Goal: Communication & Community: Participate in discussion

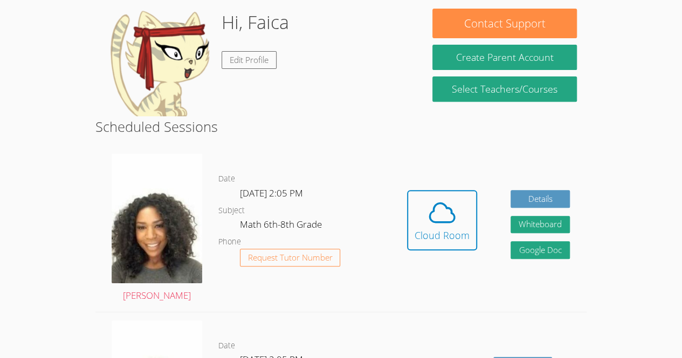
scroll to position [171, 0]
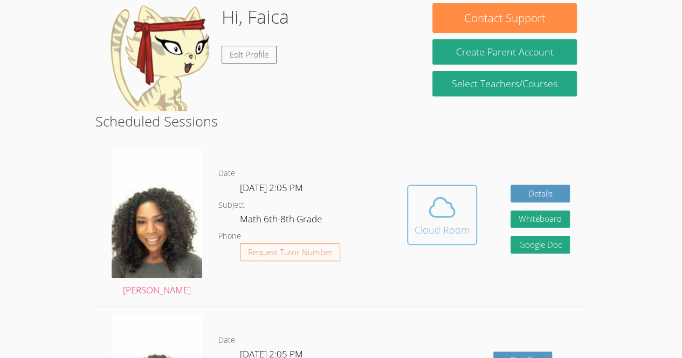
click at [450, 223] on div "Cloud Room" at bounding box center [441, 230] width 55 height 15
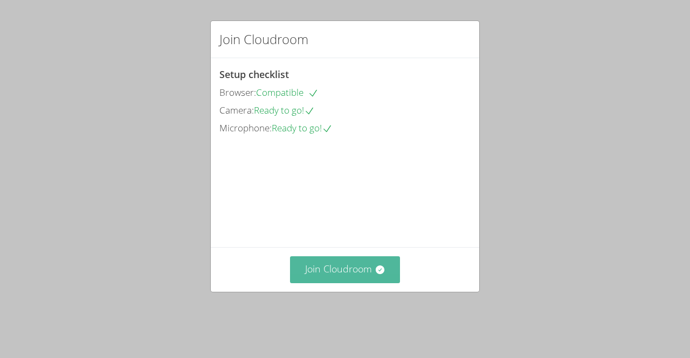
click at [369, 283] on button "Join Cloudroom" at bounding box center [345, 270] width 110 height 26
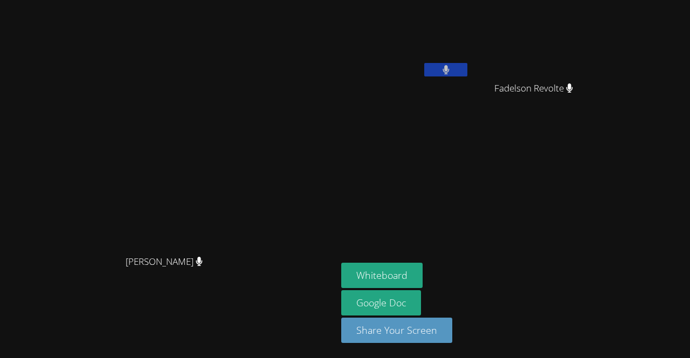
click at [458, 213] on aside "Faica Lamy Fadelson Revolte Fadelson Revolte Whiteboard Google Doc Share Your S…" at bounding box center [471, 179] width 269 height 358
click at [423, 278] on button "Whiteboard" at bounding box center [381, 275] width 81 height 25
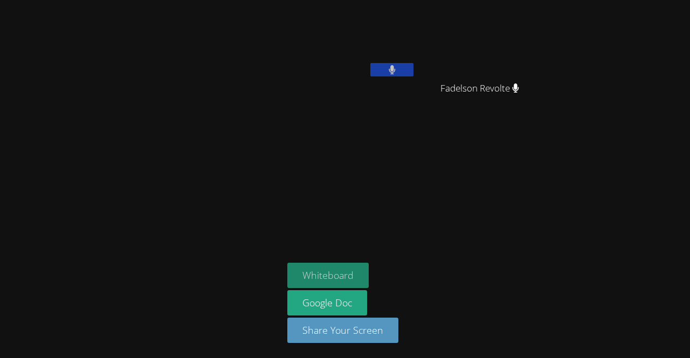
click at [348, 278] on button "Whiteboard" at bounding box center [327, 275] width 81 height 25
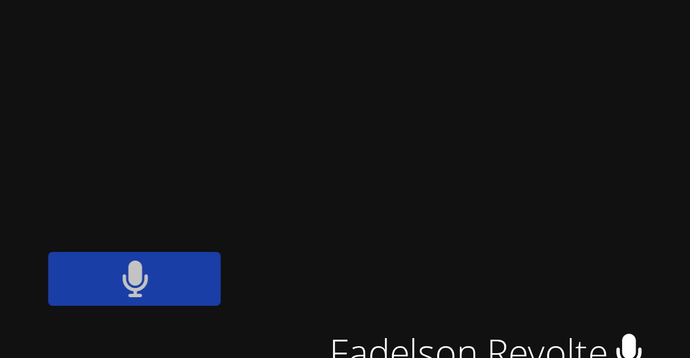
click at [467, 67] on button at bounding box center [445, 69] width 43 height 13
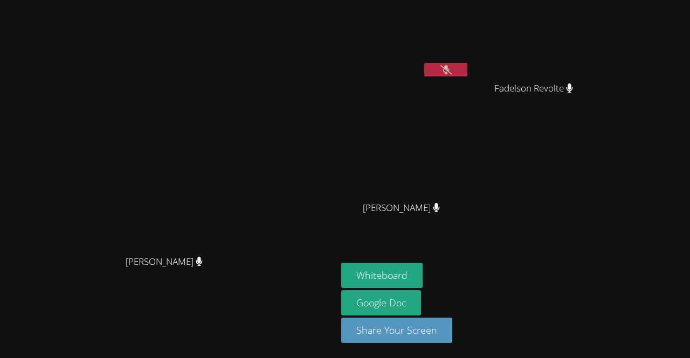
click at [467, 75] on button at bounding box center [445, 69] width 43 height 13
click at [450, 67] on icon at bounding box center [446, 69] width 7 height 9
click at [467, 76] on button at bounding box center [445, 69] width 43 height 13
click at [450, 73] on icon at bounding box center [446, 69] width 7 height 9
click at [452, 67] on icon at bounding box center [445, 69] width 11 height 9
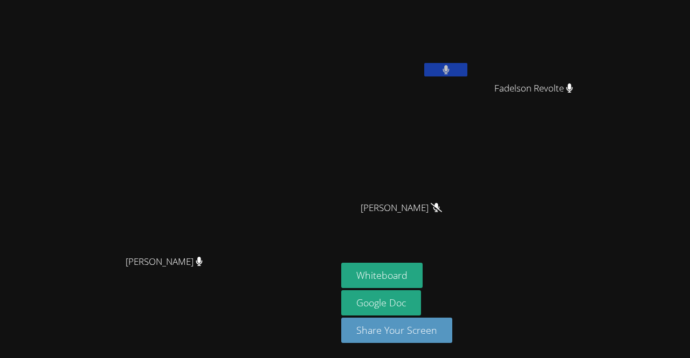
click at [467, 70] on button at bounding box center [445, 69] width 43 height 13
click at [467, 75] on button at bounding box center [445, 69] width 43 height 13
click at [450, 66] on icon at bounding box center [446, 69] width 7 height 9
click at [467, 71] on button at bounding box center [445, 69] width 43 height 13
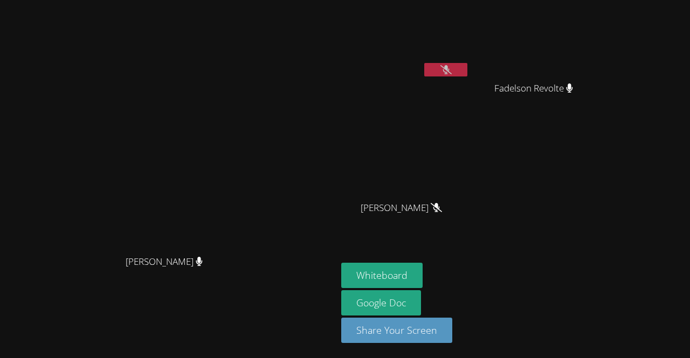
click at [452, 73] on icon at bounding box center [445, 69] width 11 height 9
click at [467, 68] on button at bounding box center [445, 69] width 43 height 13
click at [467, 72] on button at bounding box center [445, 69] width 43 height 13
click at [450, 73] on icon at bounding box center [446, 69] width 7 height 9
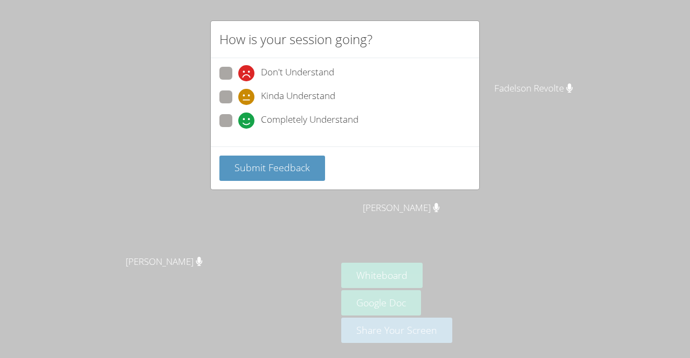
click at [238, 129] on span at bounding box center [238, 129] width 0 height 0
click at [238, 122] on input "Completely Understand" at bounding box center [242, 118] width 9 height 9
radio input "true"
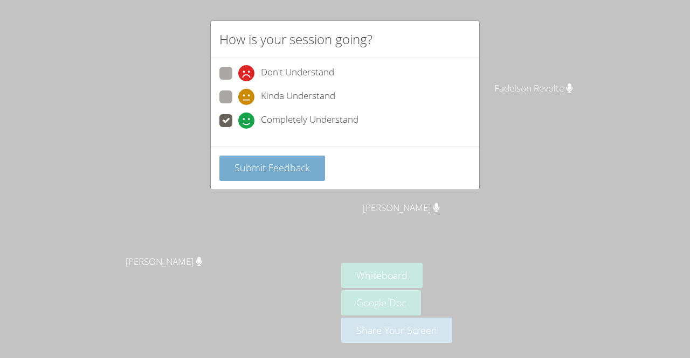
click at [273, 163] on span "Submit Feedback" at bounding box center [271, 167] width 75 height 13
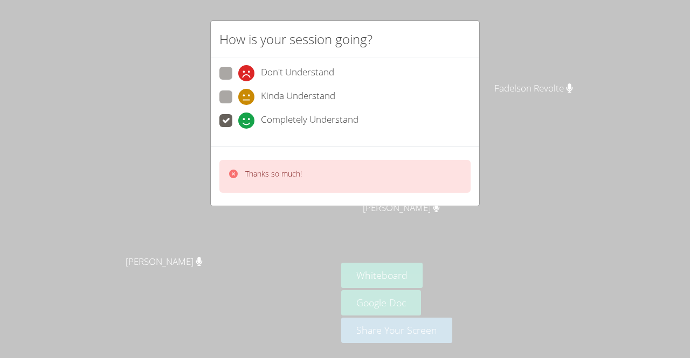
click at [298, 174] on p "Thanks so much!" at bounding box center [273, 174] width 57 height 11
click at [336, 278] on div "How is your session going? Don't Understand Kinda Understand Completely Underst…" at bounding box center [345, 179] width 690 height 358
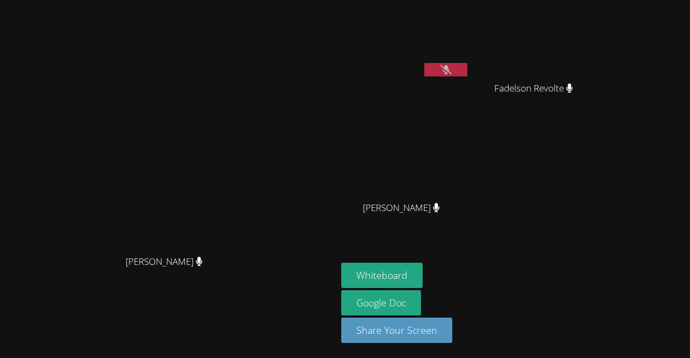
click at [452, 65] on icon at bounding box center [445, 69] width 11 height 9
click at [450, 68] on icon at bounding box center [446, 69] width 7 height 9
click at [452, 66] on icon at bounding box center [445, 69] width 11 height 9
click at [467, 68] on button at bounding box center [445, 69] width 43 height 13
click at [452, 71] on icon at bounding box center [445, 69] width 11 height 9
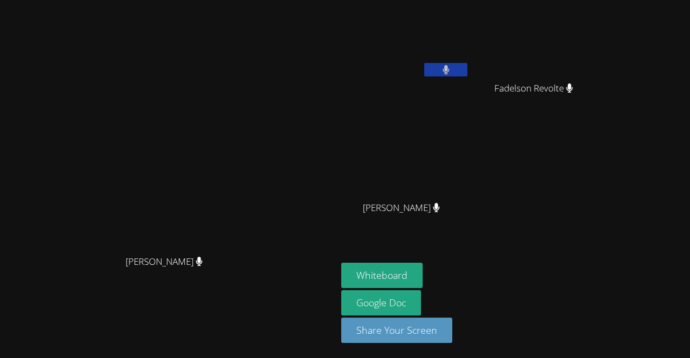
click at [467, 70] on button at bounding box center [445, 69] width 43 height 13
click at [469, 58] on video at bounding box center [405, 40] width 128 height 72
click at [452, 70] on icon at bounding box center [445, 69] width 11 height 9
click at [450, 70] on icon at bounding box center [446, 69] width 7 height 9
click at [467, 67] on button at bounding box center [445, 69] width 43 height 13
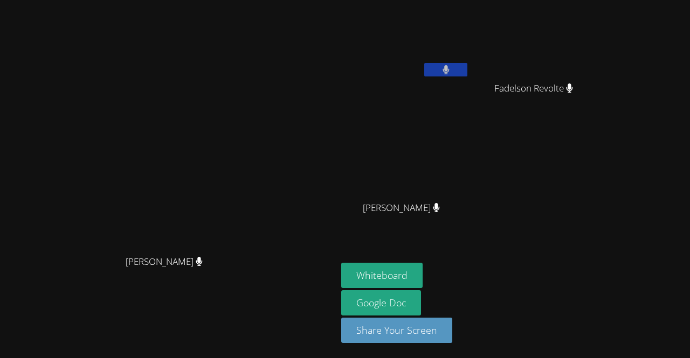
click at [467, 70] on button at bounding box center [445, 69] width 43 height 13
click at [452, 72] on icon at bounding box center [445, 69] width 11 height 9
click at [467, 76] on button at bounding box center [445, 69] width 43 height 13
click at [467, 66] on button at bounding box center [445, 69] width 43 height 13
click at [449, 68] on icon at bounding box center [446, 69] width 6 height 9
